Goal: Transaction & Acquisition: Purchase product/service

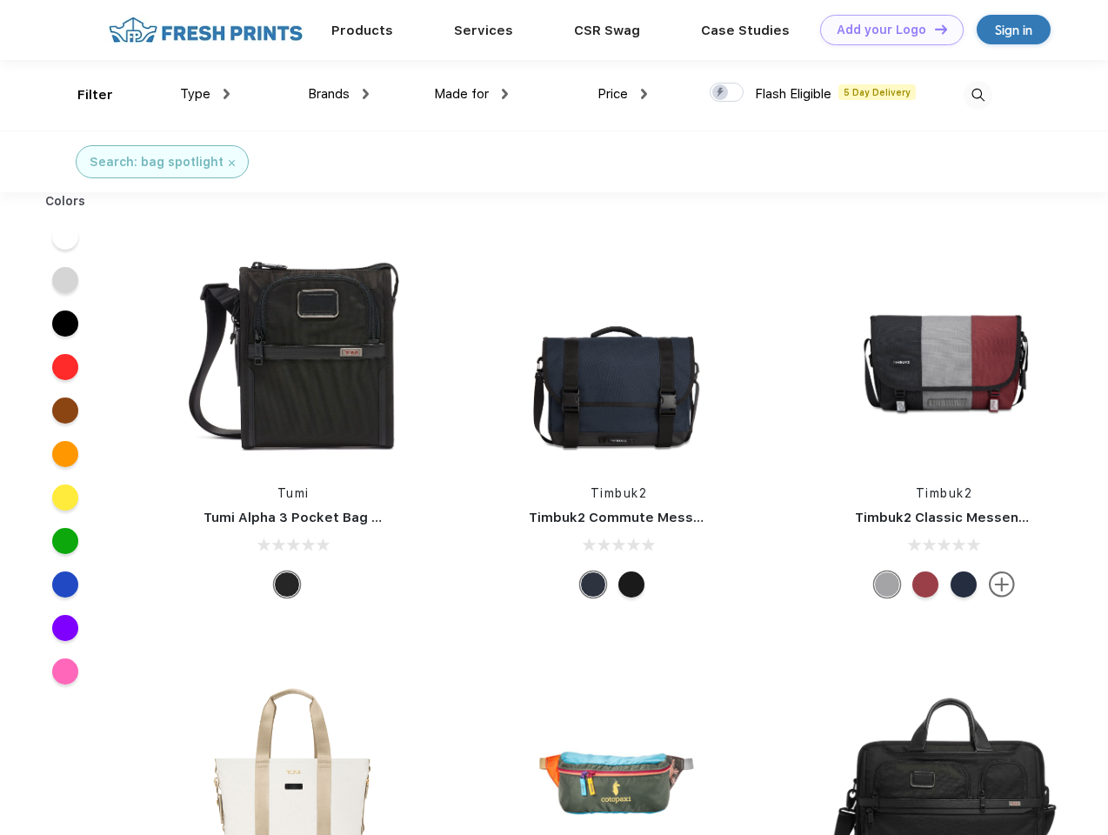
click at [885, 30] on link "Add your Logo Design Tool" at bounding box center [891, 30] width 143 height 30
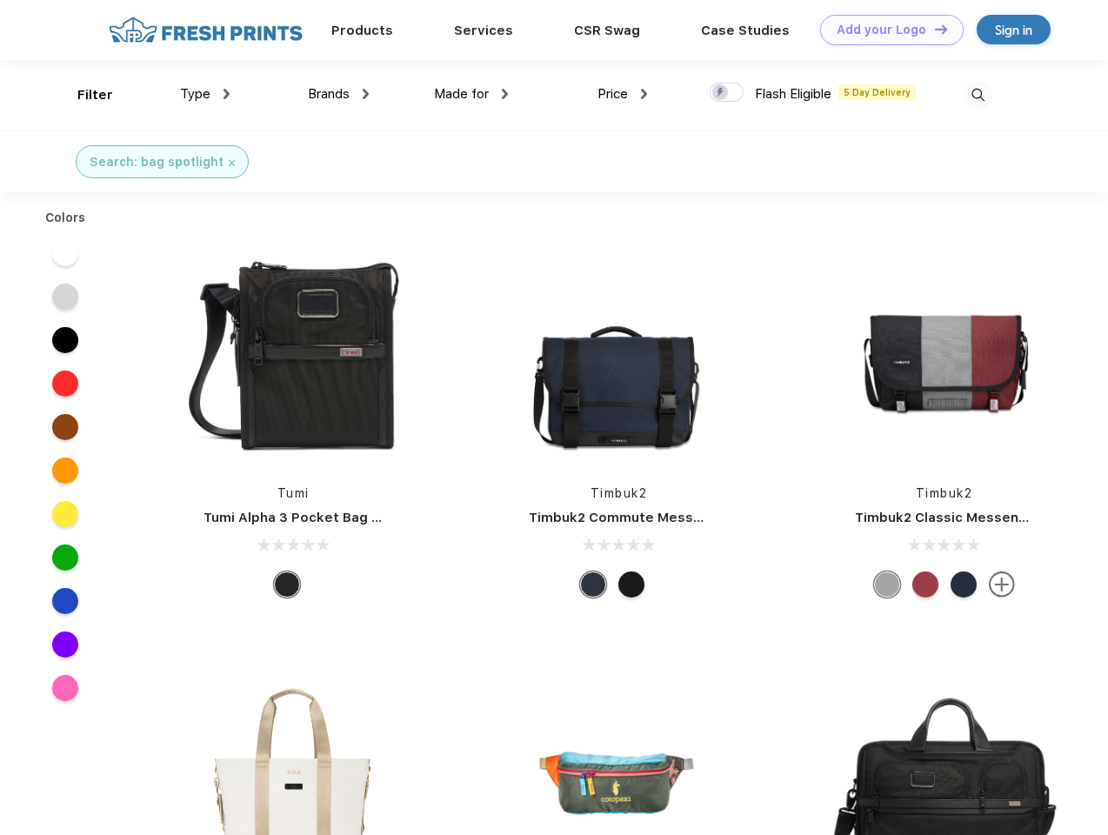
click at [0, 0] on div "Design Tool" at bounding box center [0, 0] width 0 height 0
click at [933, 29] on link "Add your Logo Design Tool" at bounding box center [891, 30] width 143 height 30
click at [83, 95] on div "Filter" at bounding box center [95, 95] width 36 height 20
click at [205, 94] on span "Type" at bounding box center [195, 94] width 30 height 16
click at [338, 94] on span "Brands" at bounding box center [329, 94] width 42 height 16
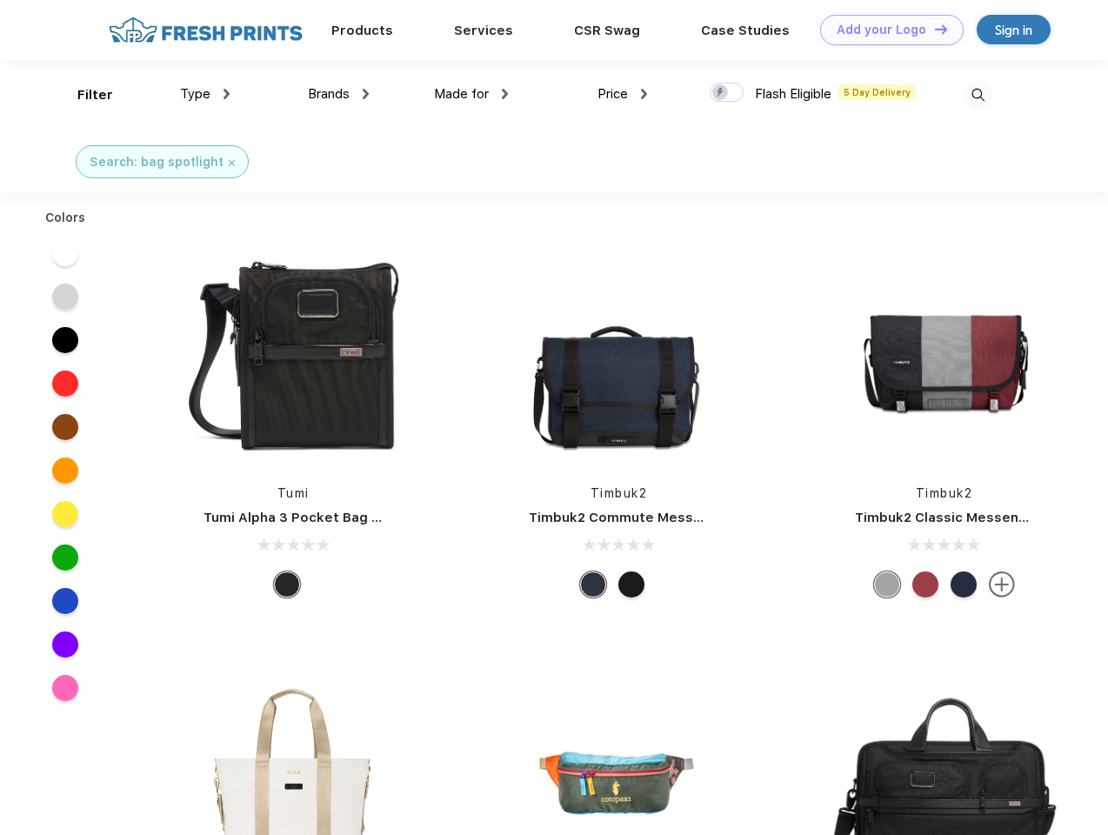
click at [471, 94] on span "Made for" at bounding box center [461, 94] width 55 height 16
click at [623, 94] on span "Price" at bounding box center [612, 94] width 30 height 16
click at [727, 93] on div at bounding box center [726, 92] width 34 height 19
click at [721, 93] on input "checkbox" at bounding box center [714, 87] width 11 height 11
click at [977, 95] on img at bounding box center [977, 95] width 29 height 29
